Goal: Check status: Check status

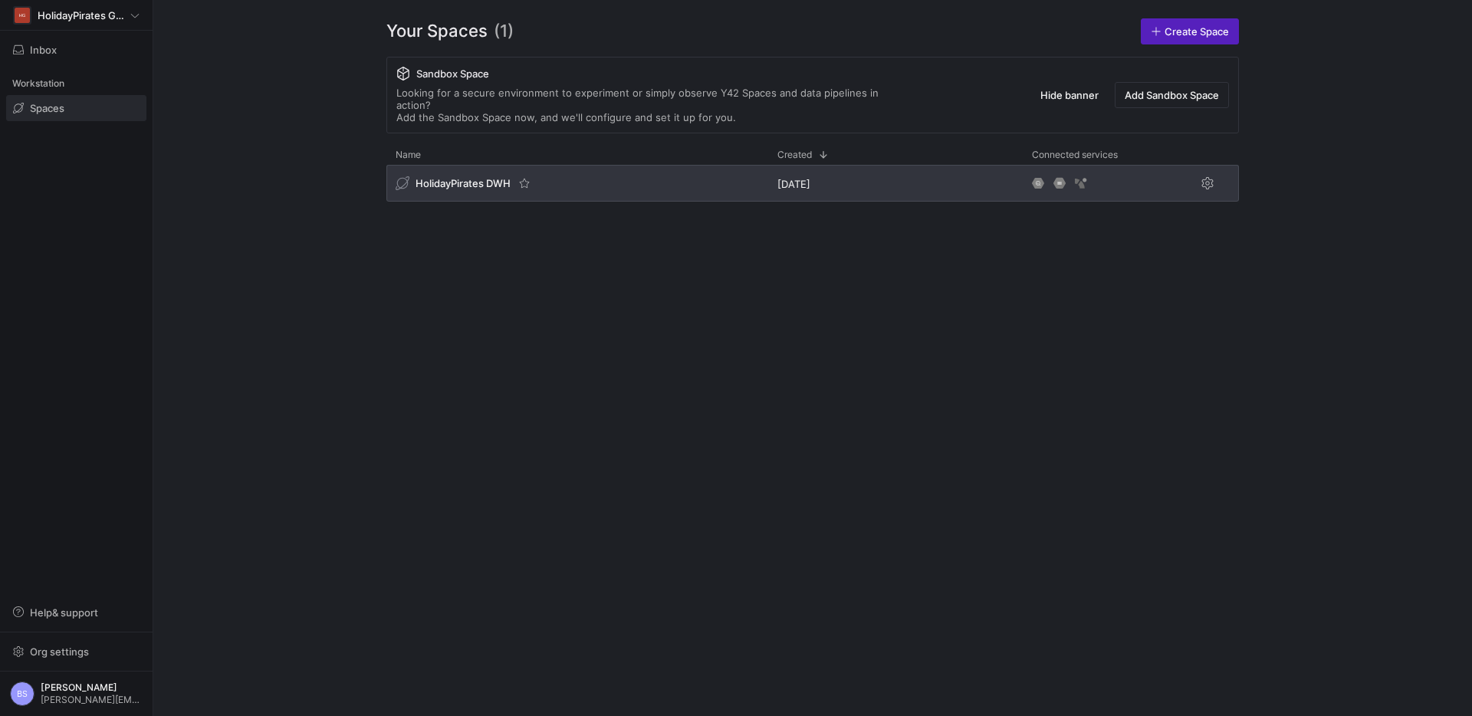
click at [464, 177] on span "HolidayPirates DWH" at bounding box center [462, 183] width 95 height 12
click at [438, 177] on span "HolidayPirates DWH" at bounding box center [462, 183] width 95 height 12
click at [430, 177] on span "HolidayPirates DWH" at bounding box center [462, 183] width 95 height 12
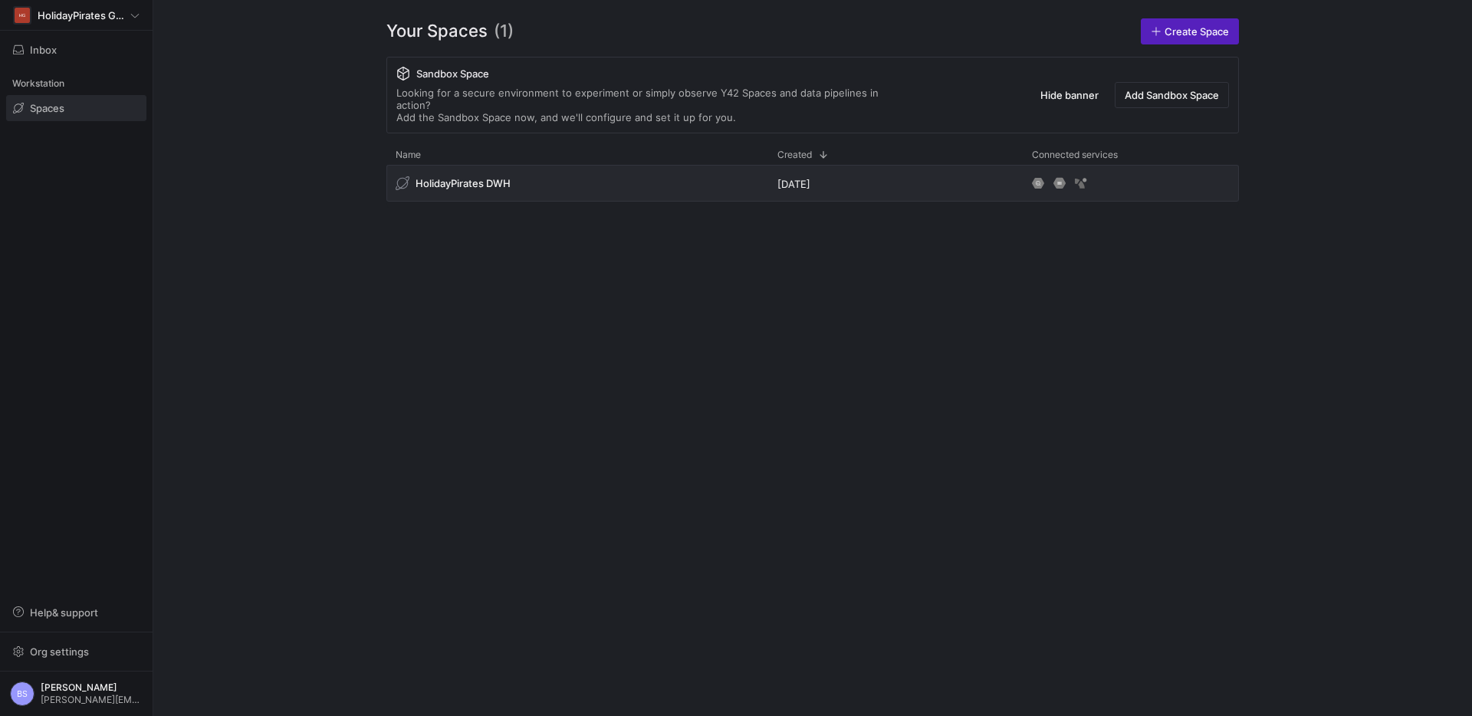
drag, startPoint x: 430, startPoint y: 175, endPoint x: 345, endPoint y: 148, distance: 89.2
click at [416, 177] on span "HolidayPirates DWH" at bounding box center [462, 183] width 95 height 12
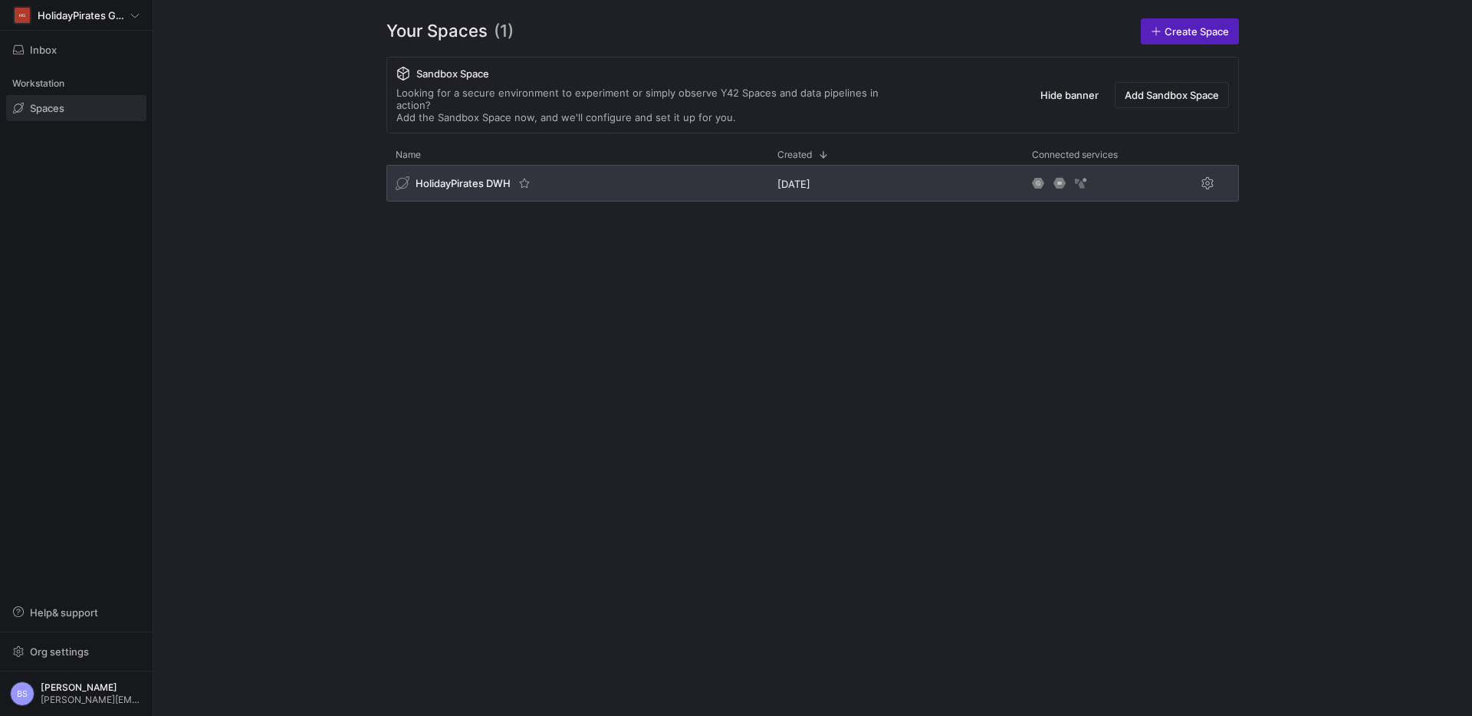
click at [460, 177] on span "HolidayPirates DWH" at bounding box center [462, 183] width 95 height 12
